Goal: Register for event/course

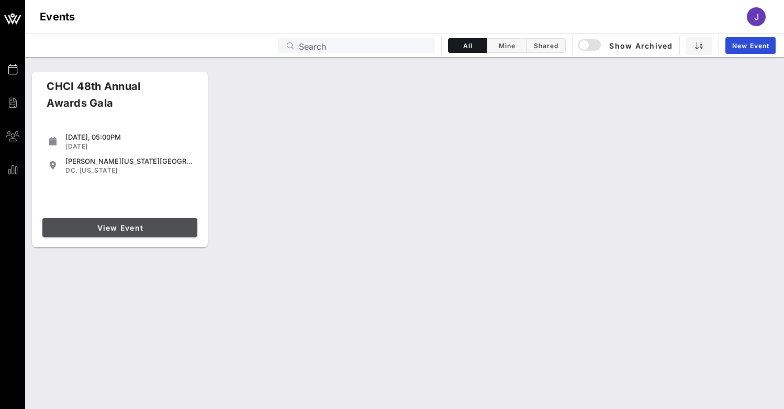
click at [137, 230] on span "View Event" at bounding box center [120, 227] width 146 height 9
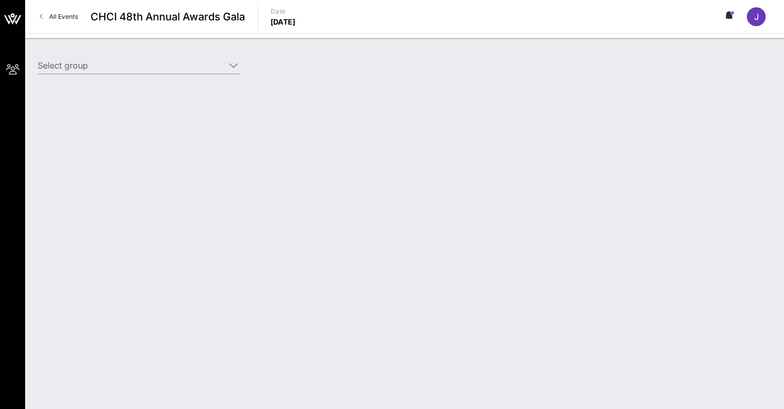
type input "Somos Votantes (Somos Votantes) [[PERSON_NAME], [PERSON_NAME][EMAIL_ADDRESS][DO…"
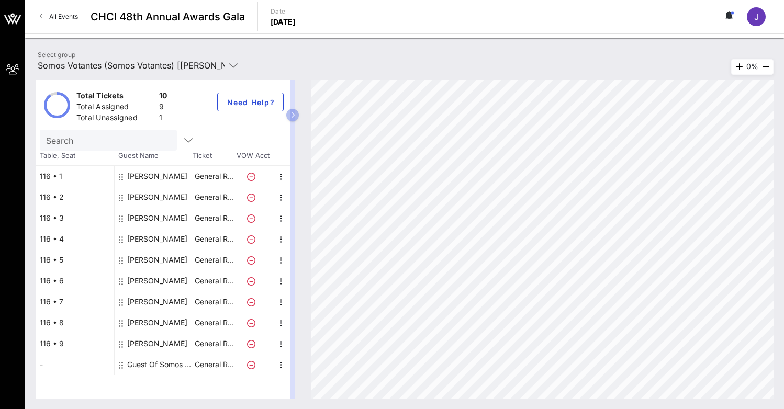
click at [149, 366] on div "Guest Of Somos Votantes" at bounding box center [160, 364] width 66 height 21
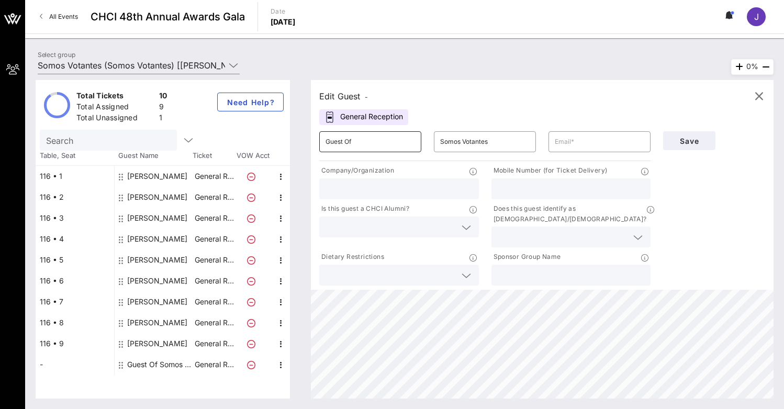
click at [379, 147] on input "Guest Of" at bounding box center [369, 141] width 89 height 17
type input "[PERSON_NAME]"
paste input "[PERSON_NAME][EMAIL_ADDRESS][DOMAIN_NAME]"
type input "[PERSON_NAME][EMAIL_ADDRESS][DOMAIN_NAME]"
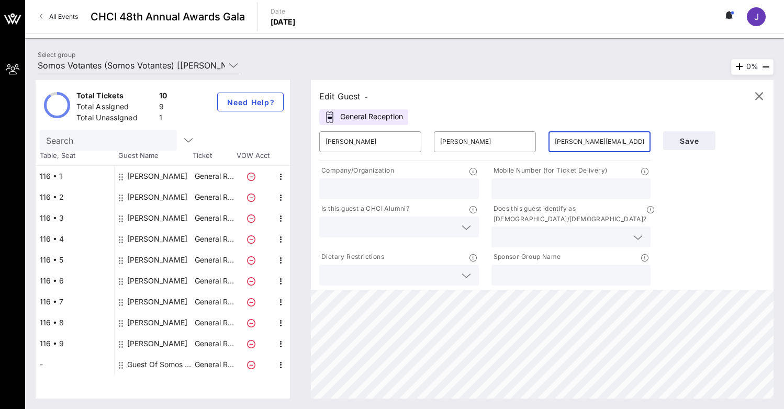
click at [408, 197] on div at bounding box center [398, 188] width 147 height 21
type input "Somos Votantes"
click at [531, 268] on input "text" at bounding box center [571, 275] width 147 height 14
type input "Somos Votantes"
click at [563, 190] on input "text" at bounding box center [571, 189] width 147 height 14
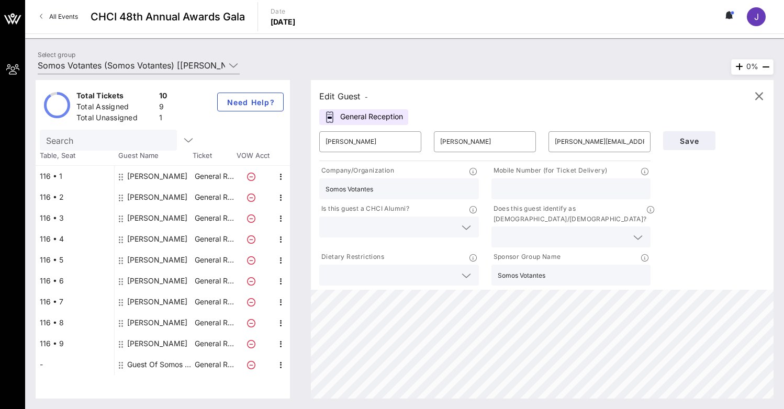
paste input "[PHONE_NUMBER]"
type input "[PHONE_NUMBER]"
click at [432, 223] on input "text" at bounding box center [390, 227] width 130 height 14
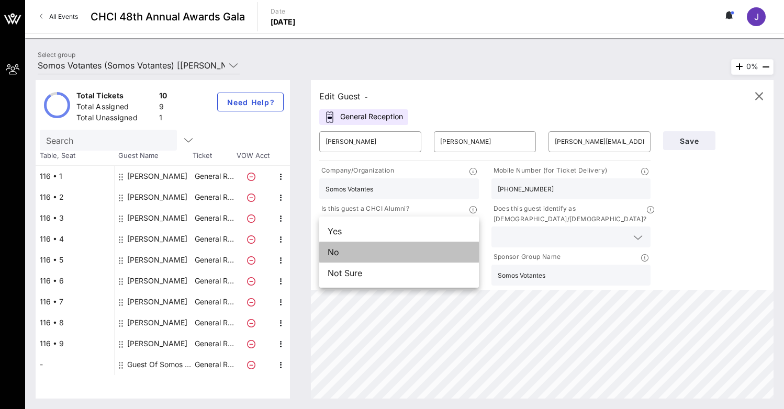
click at [419, 255] on div "No" at bounding box center [399, 252] width 160 height 21
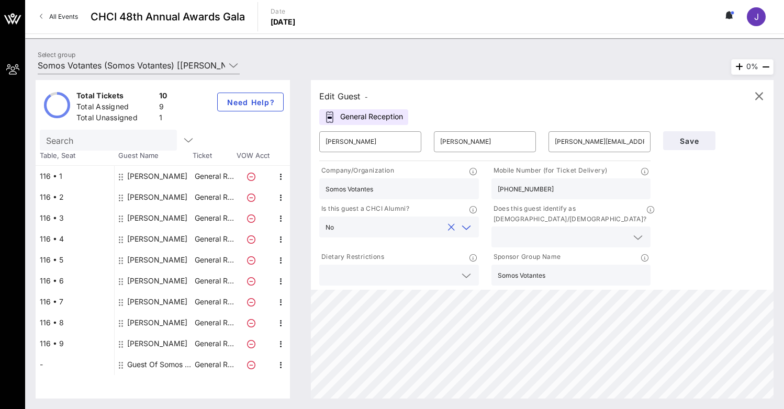
click at [593, 230] on input "text" at bounding box center [563, 237] width 130 height 14
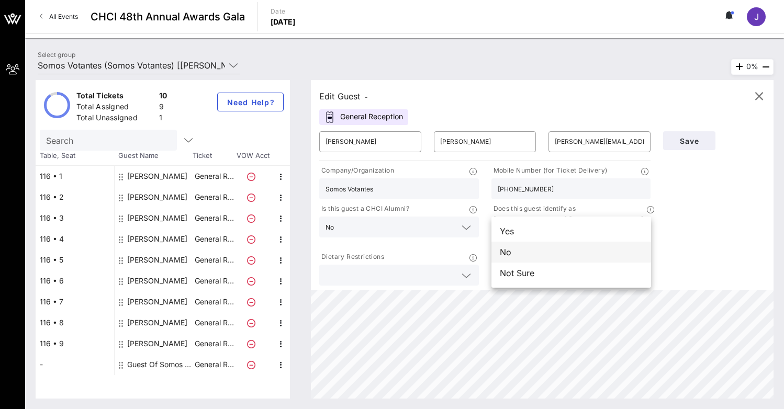
click at [585, 258] on div "No" at bounding box center [571, 252] width 160 height 21
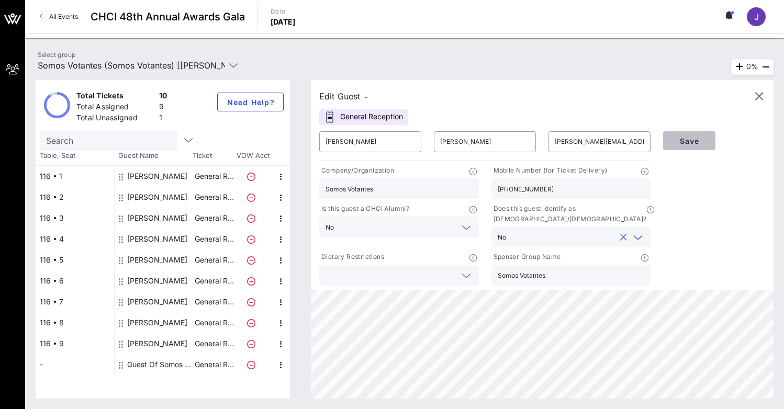
click at [681, 143] on span "Save" at bounding box center [689, 141] width 36 height 9
